Goal: Task Accomplishment & Management: Manage account settings

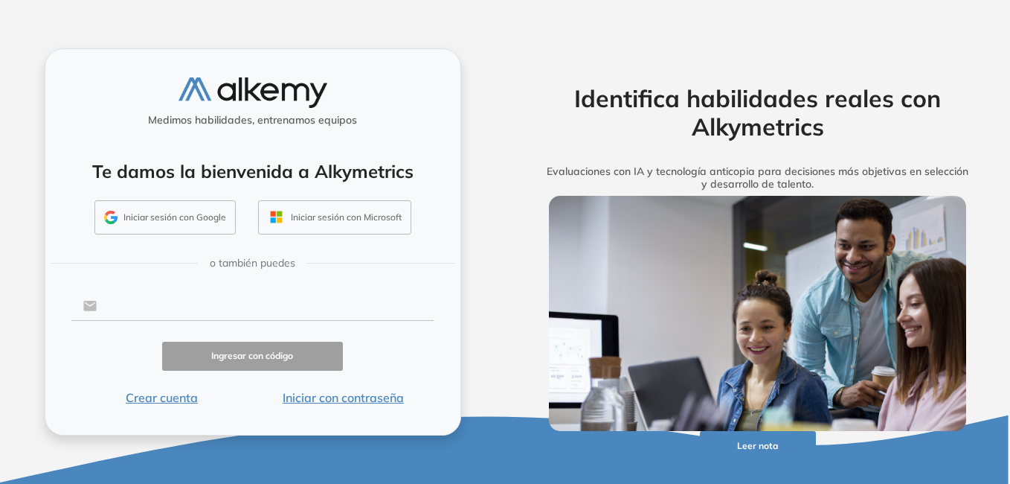
click at [178, 312] on input "text" at bounding box center [265, 306] width 337 height 28
type input "**********"
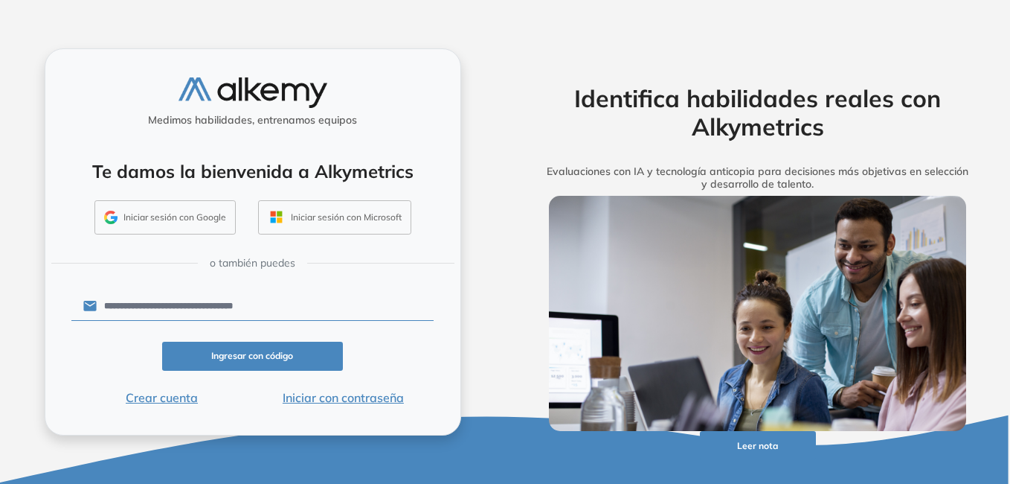
click at [347, 394] on button "Iniciar con contraseña" at bounding box center [343, 397] width 182 height 18
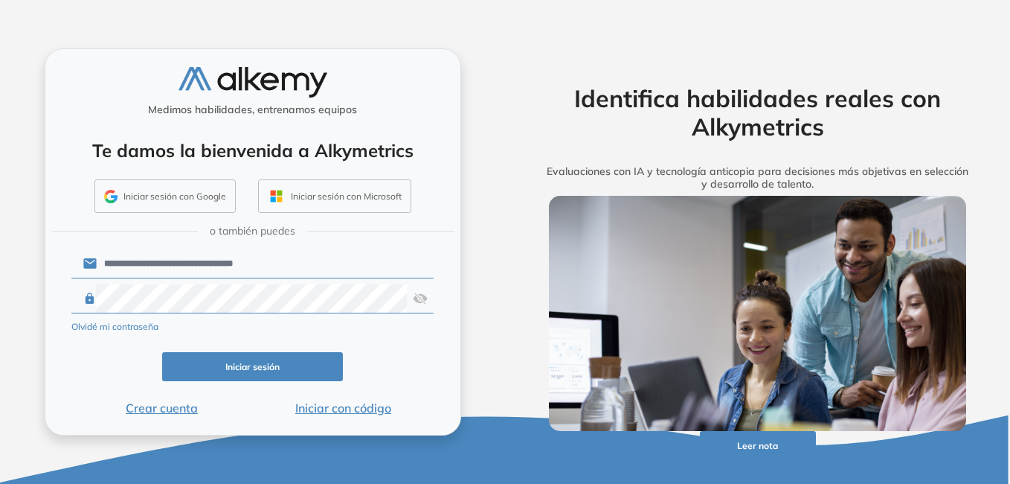
click at [273, 371] on button "Iniciar sesión" at bounding box center [253, 366] width 182 height 29
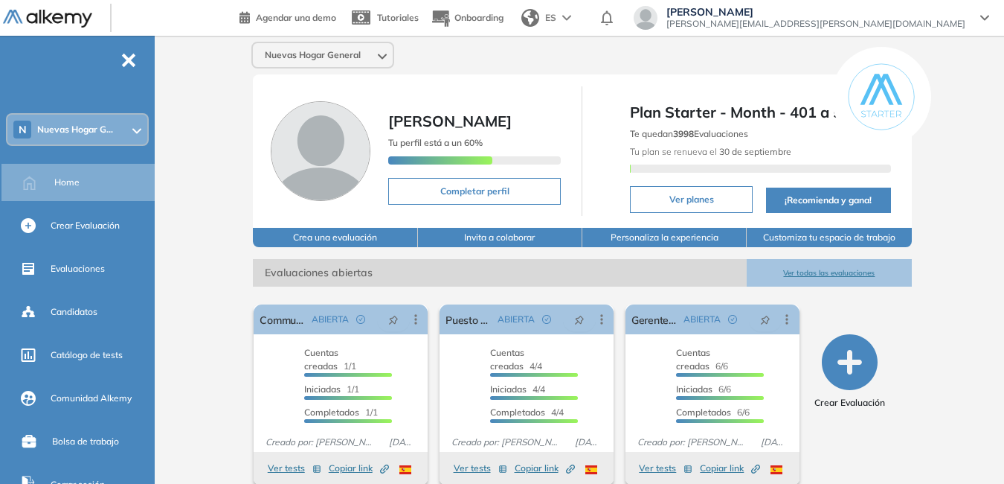
click at [134, 123] on div at bounding box center [136, 129] width 9 height 12
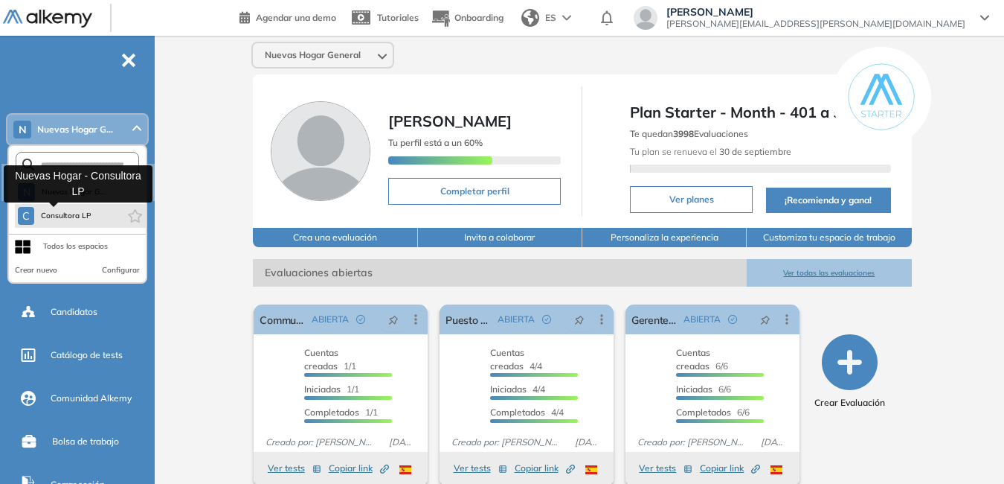
click at [86, 214] on span "Consultora LP" at bounding box center [66, 216] width 52 height 12
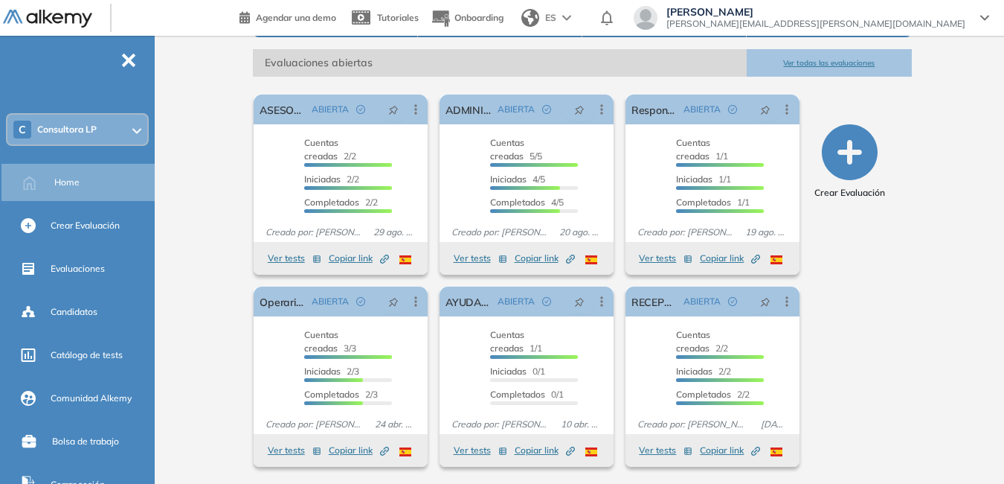
scroll to position [211, 0]
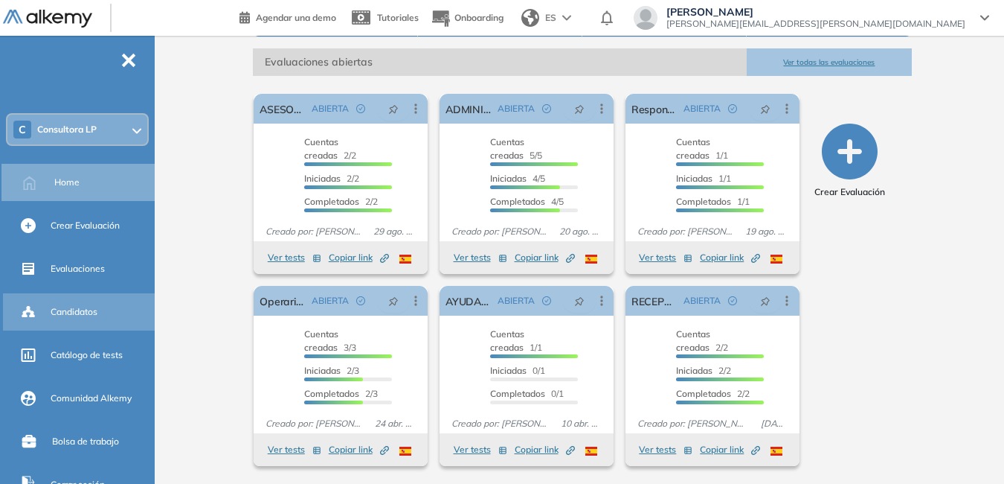
click at [102, 305] on div "Candidatos" at bounding box center [101, 311] width 101 height 25
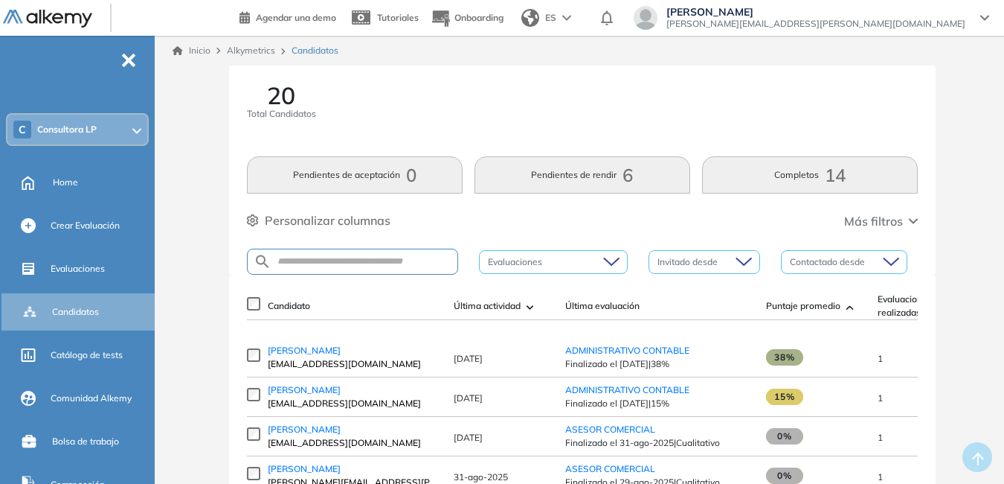
click at [79, 123] on span "Consultora LP" at bounding box center [67, 129] width 60 height 12
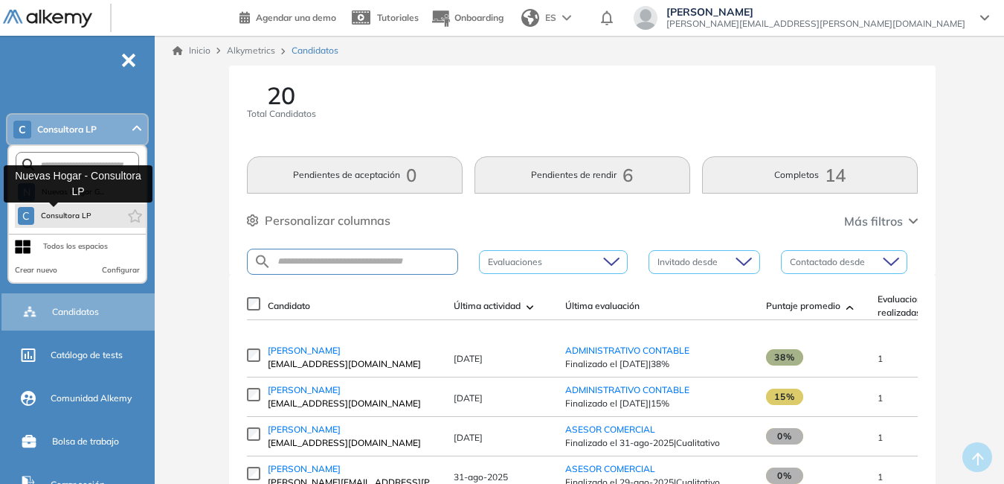
click at [70, 219] on span "Consultora LP" at bounding box center [66, 216] width 52 height 12
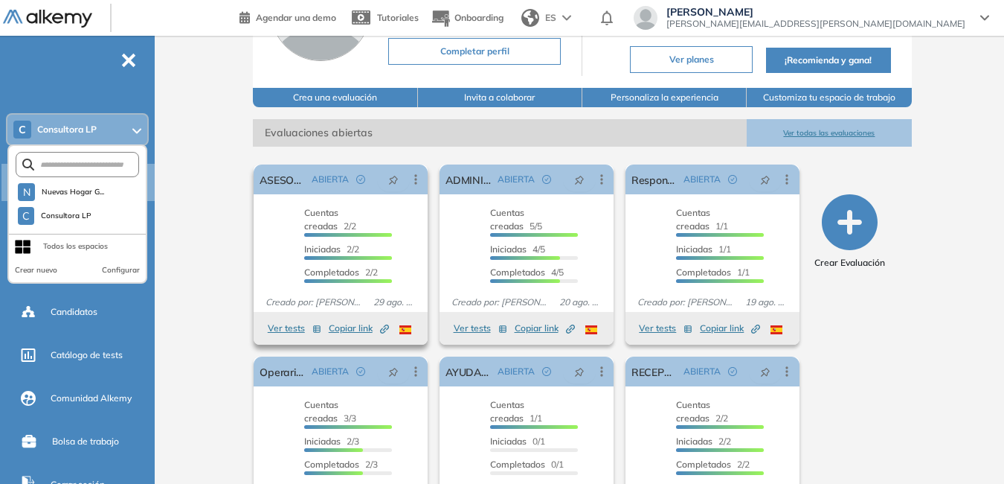
scroll to position [211, 0]
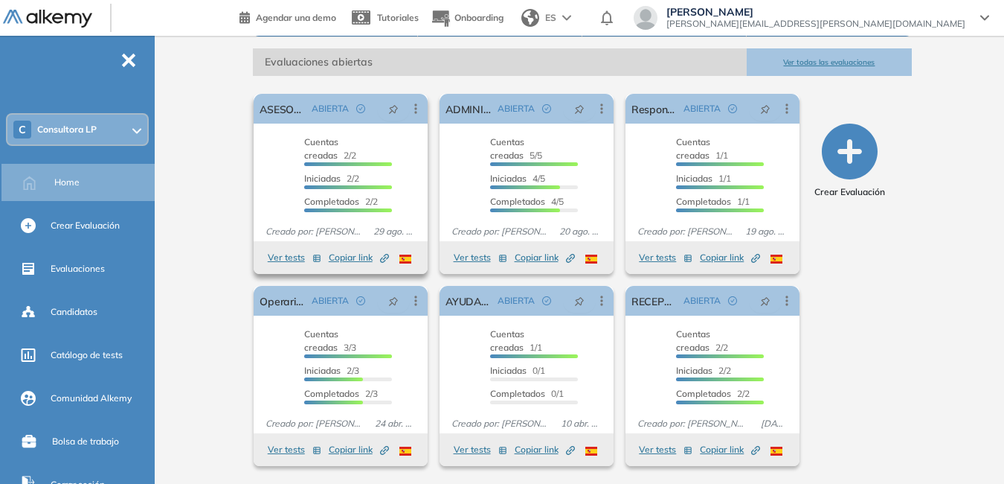
click at [345, 254] on span "Copiar link Created by potrace 1.16, written by Peter Selinger 2001-2019" at bounding box center [359, 257] width 60 height 13
click at [980, 18] on div "Lucrecia Pedraza lucrecia.pedraza@nuevashogar.com.ar" at bounding box center [812, 18] width 356 height 24
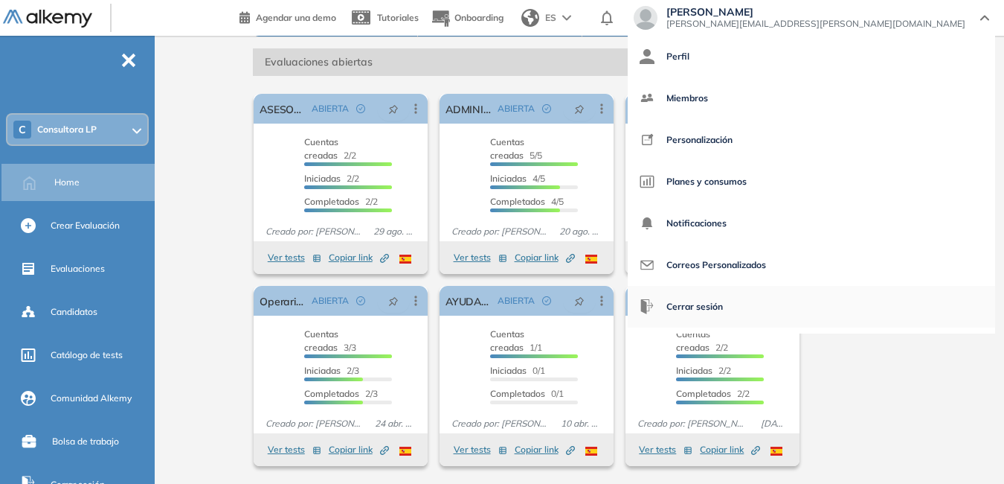
click at [723, 307] on span "Cerrar sesión" at bounding box center [695, 307] width 57 height 36
